Goal: Task Accomplishment & Management: Manage account settings

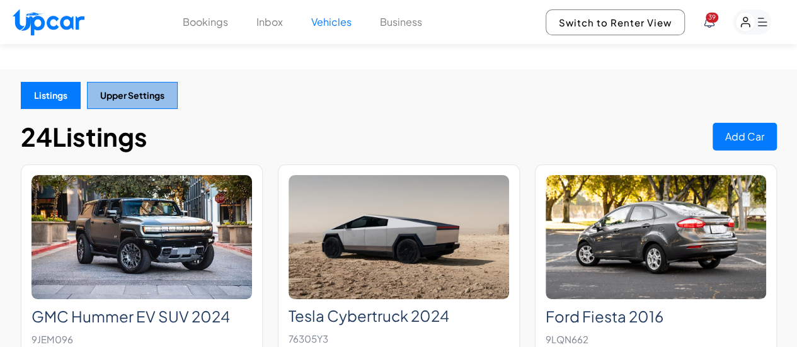
scroll to position [64, 0]
click at [151, 82] on button "Upper Settings" at bounding box center [132, 95] width 91 height 27
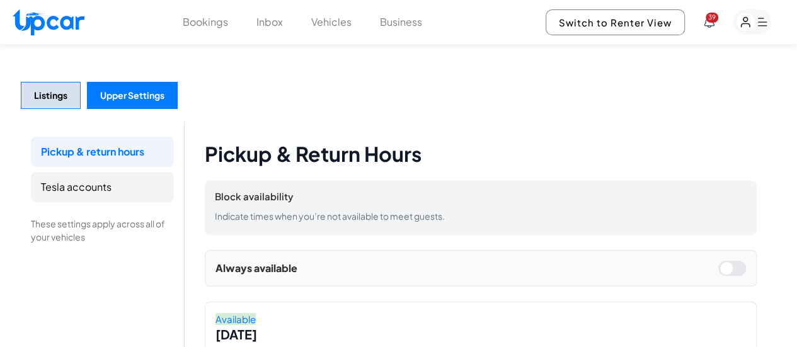
click at [113, 172] on li "Tesla accounts" at bounding box center [102, 187] width 143 height 30
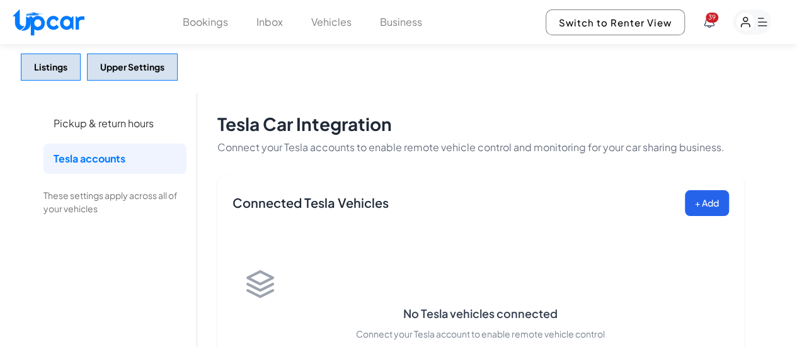
scroll to position [24, 0]
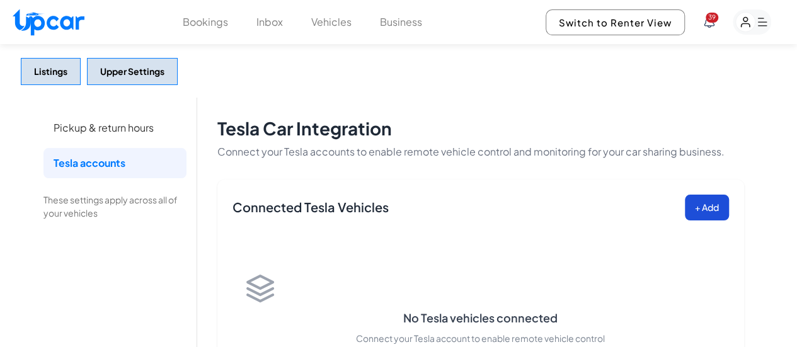
click at [705, 195] on button "+ Add" at bounding box center [707, 208] width 44 height 26
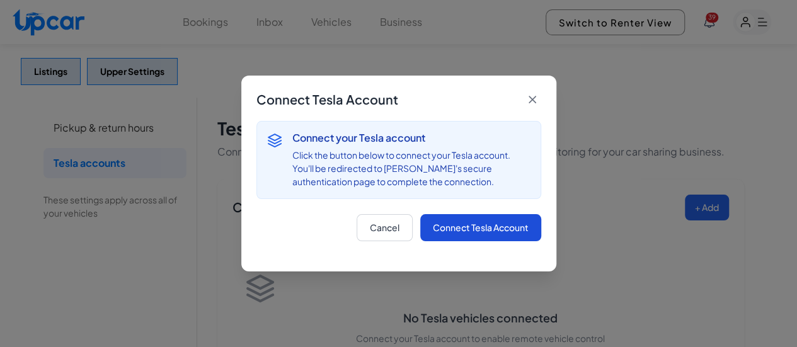
click at [477, 225] on button "Connect Tesla Account" at bounding box center [480, 227] width 121 height 27
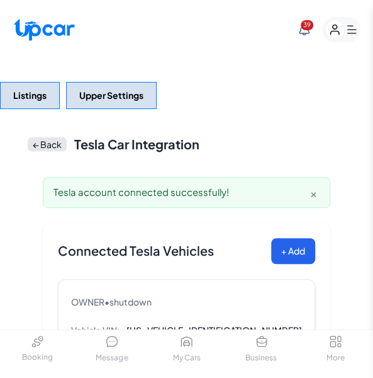
click at [316, 186] on button "×" at bounding box center [313, 192] width 13 height 13
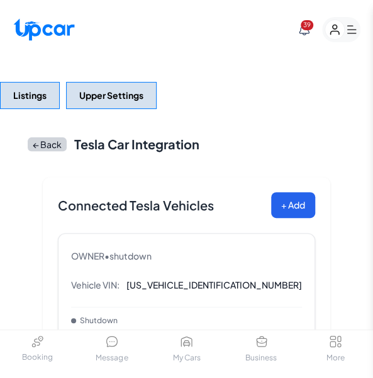
click at [53, 137] on button "← Back" at bounding box center [47, 144] width 39 height 14
